Goal: Contribute content: Contribute content

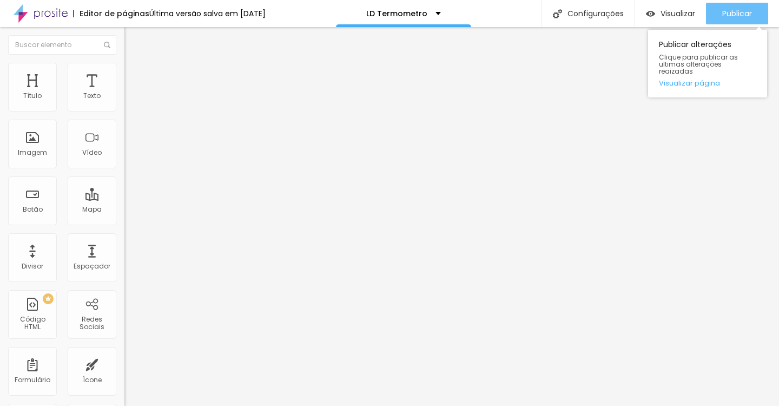
click at [741, 23] on div "Publicar" at bounding box center [737, 14] width 30 height 22
click at [722, 11] on span "Publicar" at bounding box center [737, 13] width 30 height 9
click at [753, 12] on button "Publicar" at bounding box center [737, 14] width 62 height 22
click at [754, 17] on button "Publicar" at bounding box center [737, 14] width 62 height 22
